Goal: Task Accomplishment & Management: Use online tool/utility

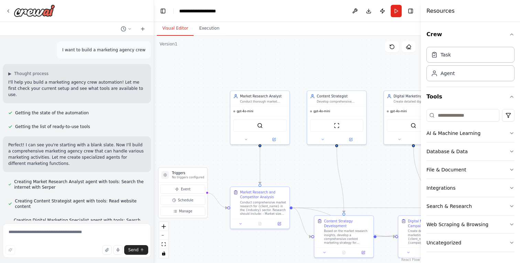
scroll to position [167, 0]
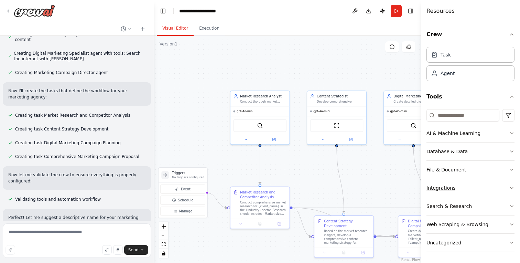
click at [448, 188] on div "Integrations" at bounding box center [440, 187] width 29 height 7
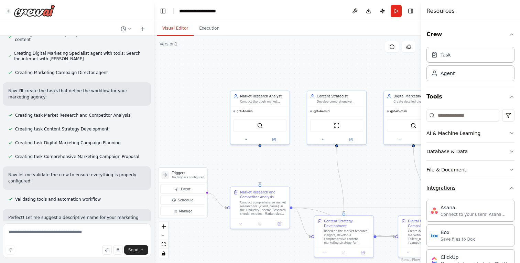
click at [448, 188] on div "Integrations" at bounding box center [440, 187] width 29 height 7
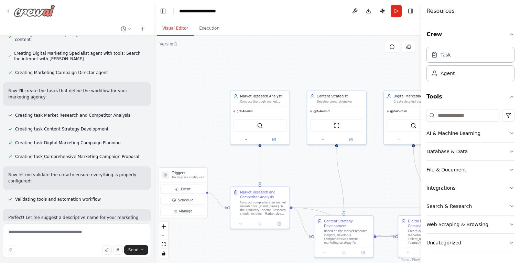
click at [10, 13] on icon at bounding box center [9, 11] width 6 height 6
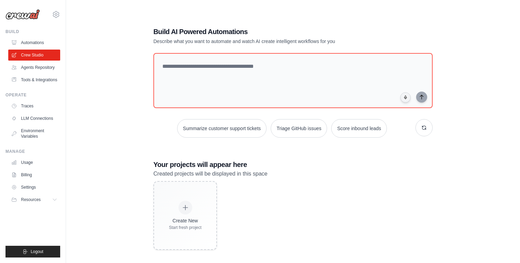
scroll to position [14, 0]
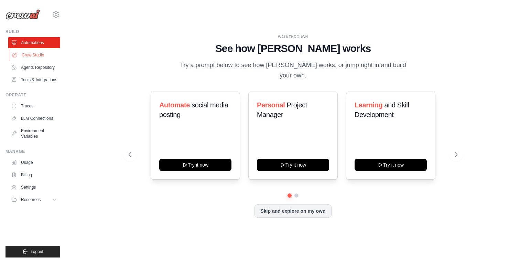
click at [37, 57] on link "Crew Studio" at bounding box center [35, 55] width 52 height 11
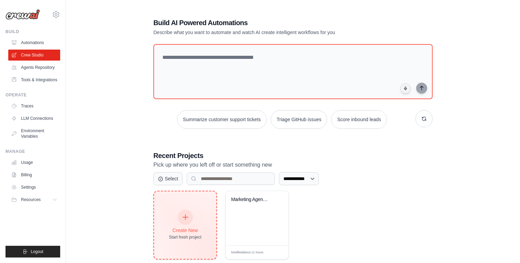
scroll to position [14, 0]
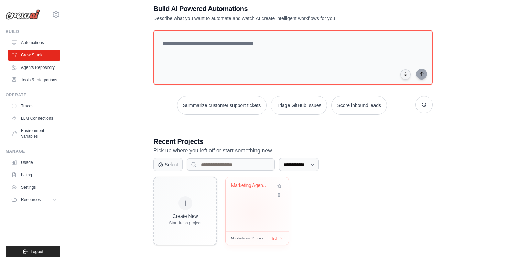
click at [252, 212] on div "Marketing Agency Crew" at bounding box center [257, 204] width 63 height 54
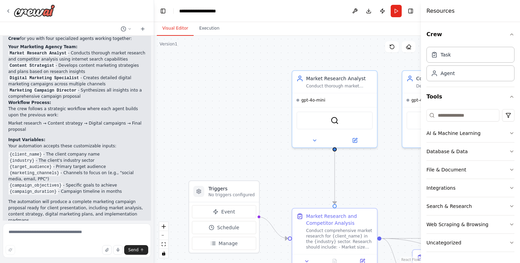
scroll to position [398, 0]
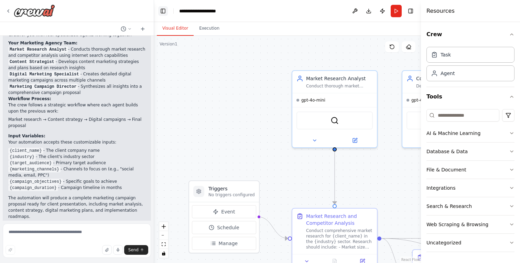
click at [160, 14] on button "Toggle Left Sidebar" at bounding box center [163, 11] width 10 height 10
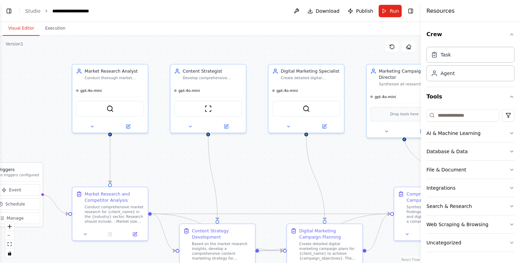
drag, startPoint x: 334, startPoint y: 195, endPoint x: 254, endPoint y: 177, distance: 82.1
click at [254, 177] on div ".deletable-edge-delete-btn { width: 20px; height: 20px; border: 0px solid #ffff…" at bounding box center [210, 149] width 421 height 227
click at [115, 87] on div "gpt-4o-mini" at bounding box center [109, 89] width 75 height 12
click at [116, 203] on div "Conduct comprehensive market research for {client_name} in the {industry} secto…" at bounding box center [114, 213] width 59 height 20
click at [125, 79] on div "Conduct thorough market research and competitor analysis for {client_name} in t…" at bounding box center [114, 76] width 59 height 5
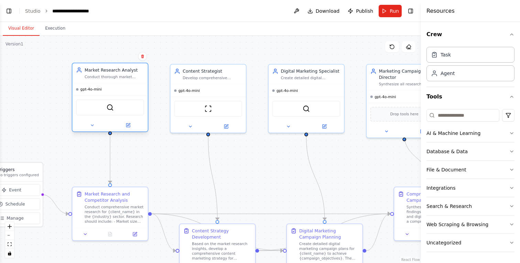
click at [125, 79] on div "Conduct thorough market research and competitor analysis for {client_name} in t…" at bounding box center [114, 76] width 59 height 5
click at [130, 127] on icon at bounding box center [128, 125] width 4 height 4
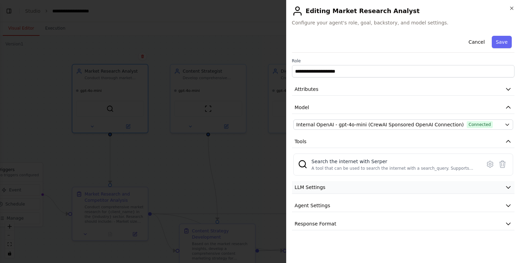
click at [387, 188] on button "LLM Settings" at bounding box center [403, 187] width 222 height 13
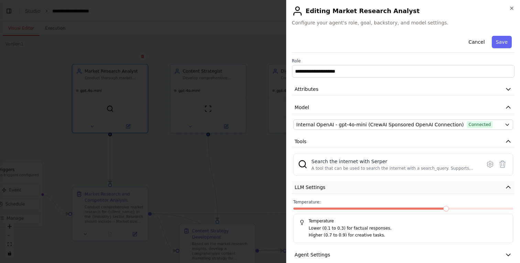
scroll to position [28, 0]
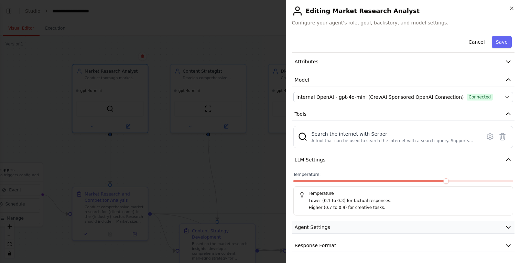
click at [384, 227] on button "Agent Settings" at bounding box center [403, 227] width 222 height 13
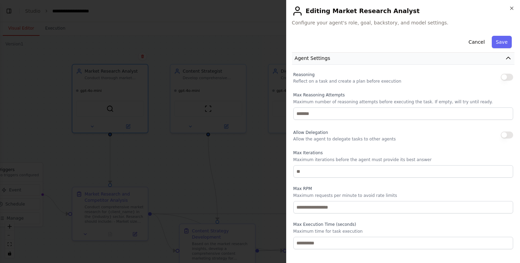
scroll to position [212, 0]
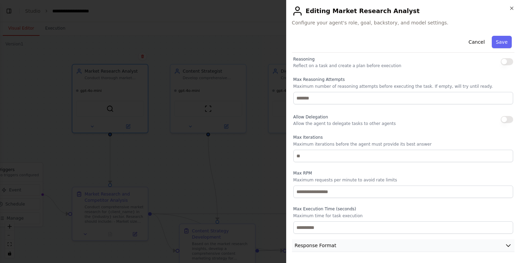
click at [359, 245] on button "Response Format" at bounding box center [403, 245] width 222 height 13
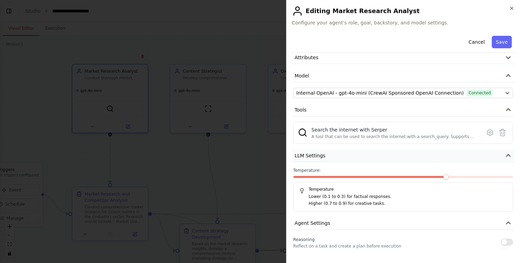
scroll to position [34, 0]
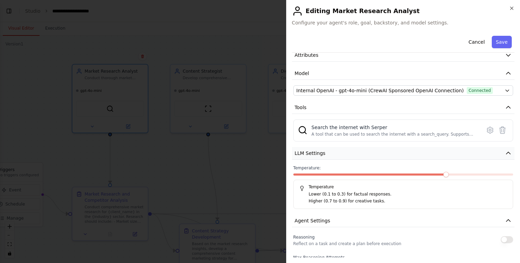
click at [505, 156] on icon "button" at bounding box center [508, 153] width 7 height 7
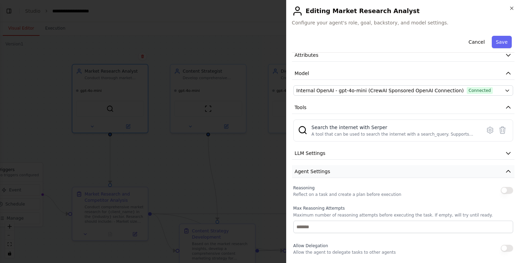
click at [508, 172] on icon "button" at bounding box center [508, 171] width 7 height 7
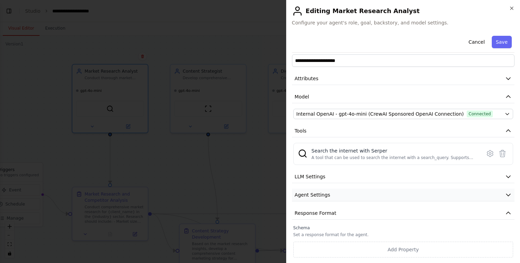
scroll to position [11, 0]
click at [509, 214] on icon "button" at bounding box center [508, 212] width 7 height 7
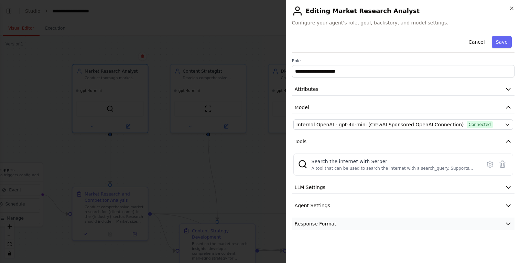
click at [509, 214] on div "**********" at bounding box center [403, 131] width 222 height 197
click at [514, 7] on icon "button" at bounding box center [512, 9] width 6 height 6
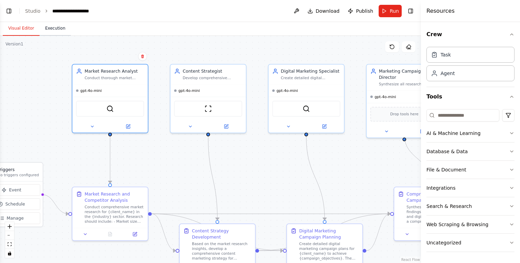
click at [59, 29] on button "Execution" at bounding box center [55, 28] width 31 height 14
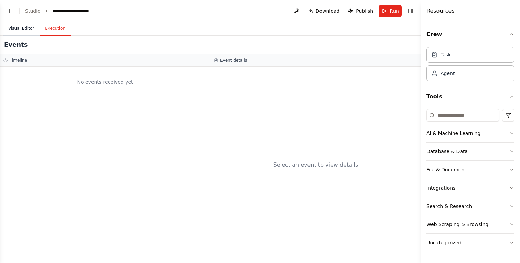
click at [18, 29] on button "Visual Editor" at bounding box center [21, 28] width 37 height 14
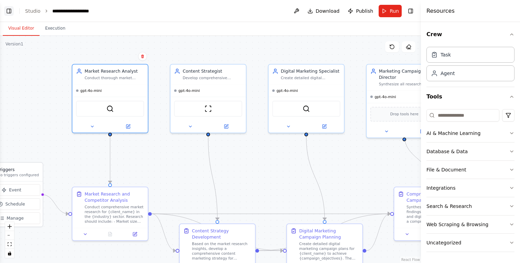
click at [11, 11] on button "Toggle Left Sidebar" at bounding box center [9, 11] width 10 height 10
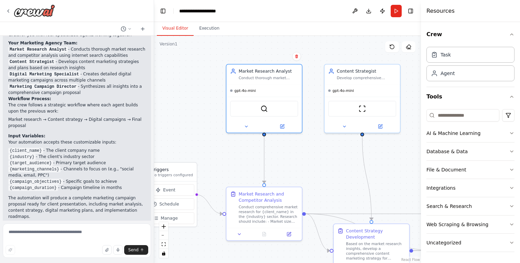
click at [179, 95] on div ".deletable-edge-delete-btn { width: 20px; height: 20px; border: 0px solid #ffff…" at bounding box center [287, 149] width 267 height 227
